Goal: Download file/media

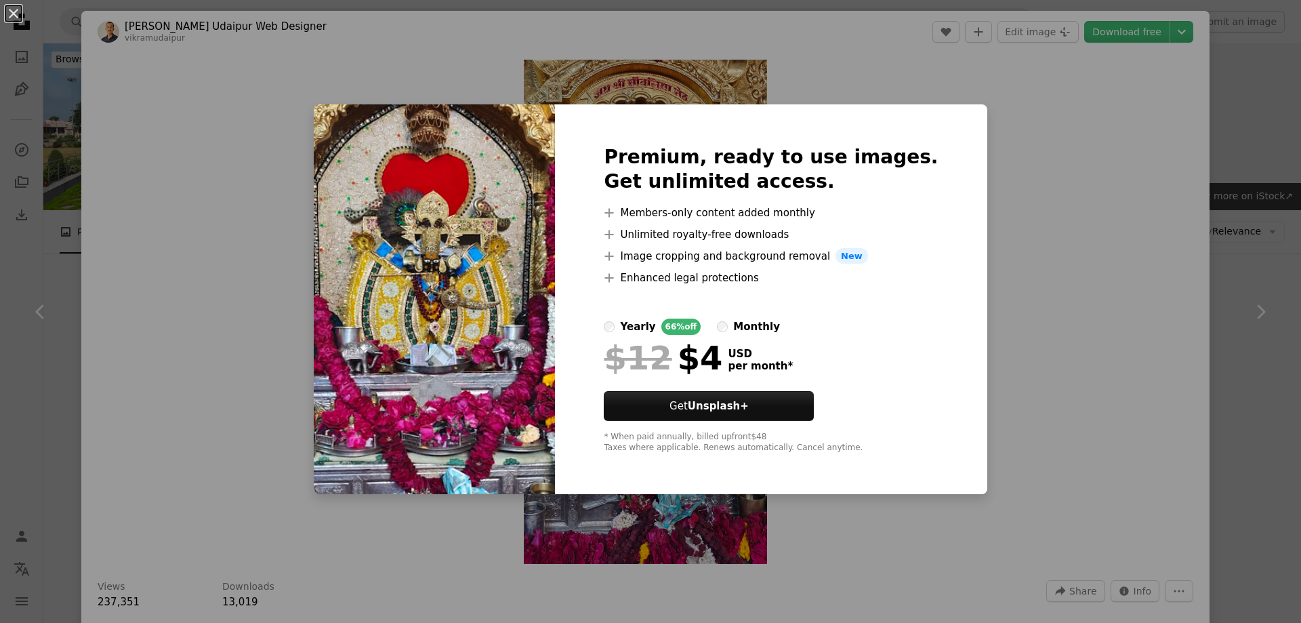
click at [1130, 33] on div "An X shape Premium, ready to use images. Get unlimited access. A plus sign Memb…" at bounding box center [650, 311] width 1301 height 623
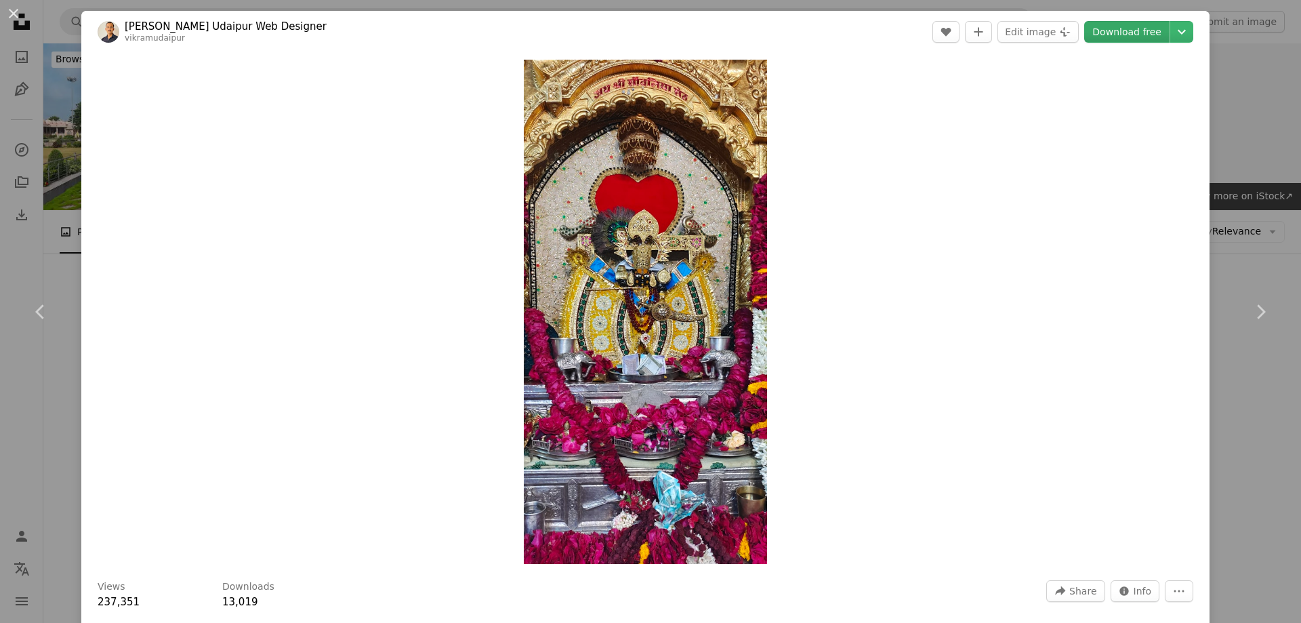
click at [1136, 29] on link "Download free" at bounding box center [1126, 32] width 85 height 22
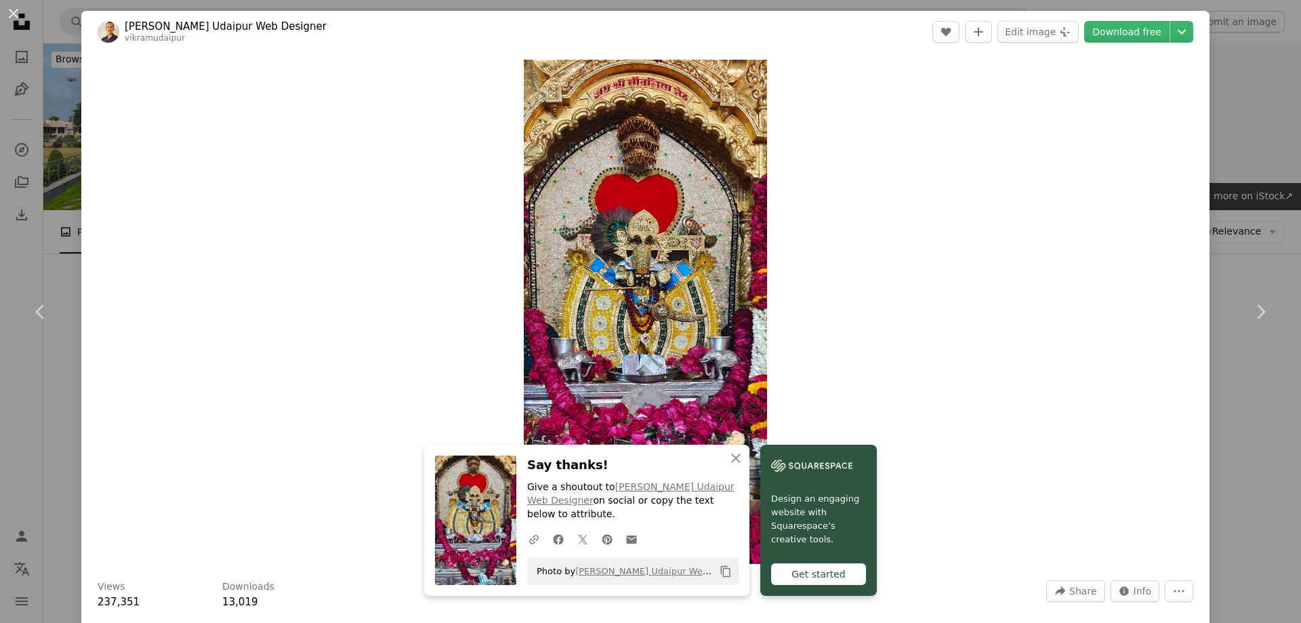
click at [625, 558] on div "Photo by [PERSON_NAME] Udaipur Web Designer on Unsplash Copy content" at bounding box center [632, 571] width 211 height 27
click at [616, 566] on link "[PERSON_NAME] Udaipur Web Designer" at bounding box center [662, 571] width 175 height 10
click at [724, 574] on icon "Copy content" at bounding box center [725, 571] width 12 height 12
click at [752, 236] on img "Zoom in on this image" at bounding box center [645, 312] width 243 height 504
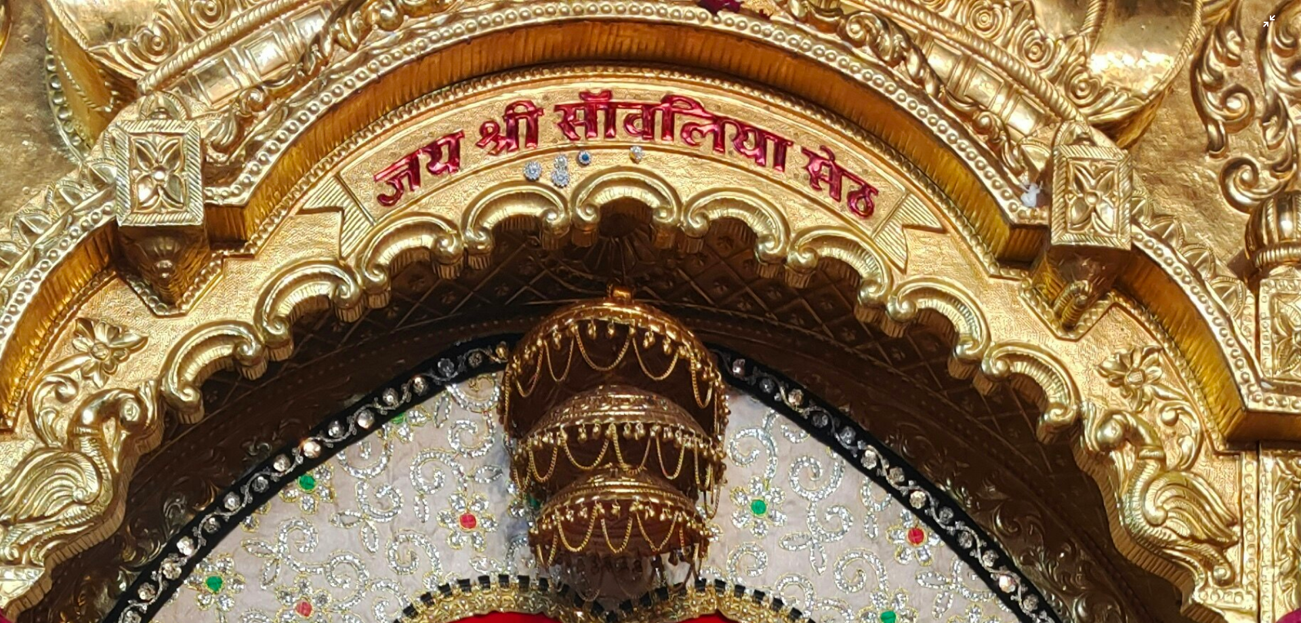
scroll to position [1018, 0]
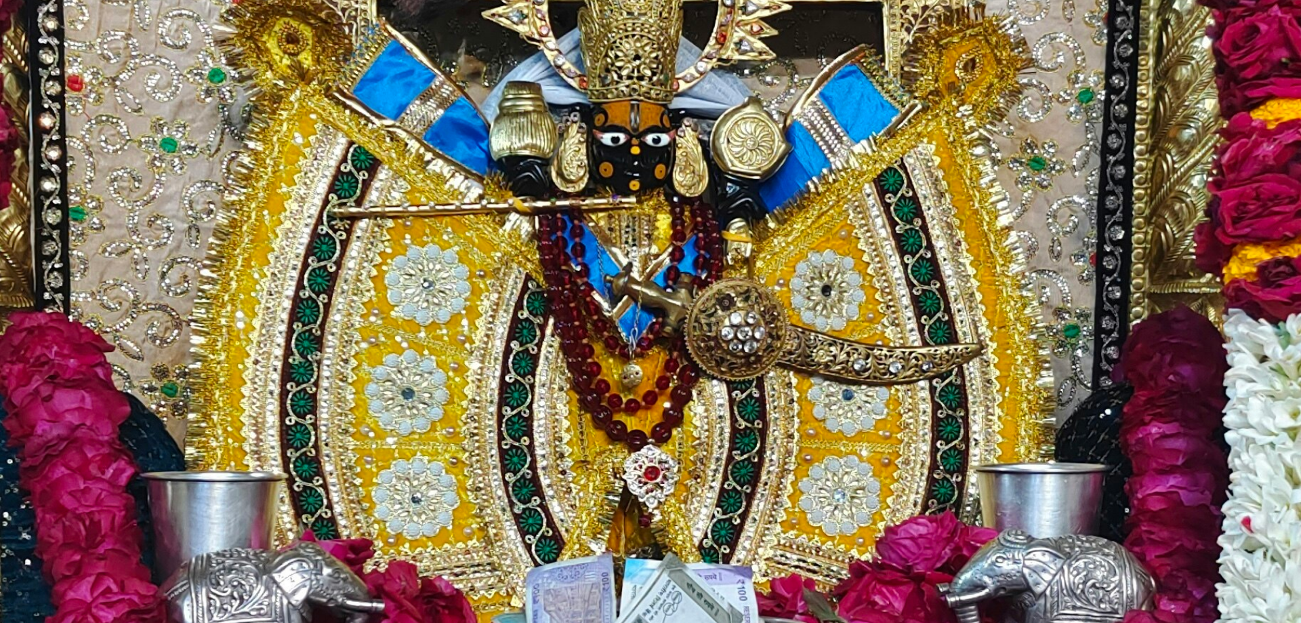
click at [622, 271] on img "Zoom out on this image" at bounding box center [650, 331] width 1302 height 2701
